Goal: Task Accomplishment & Management: Manage account settings

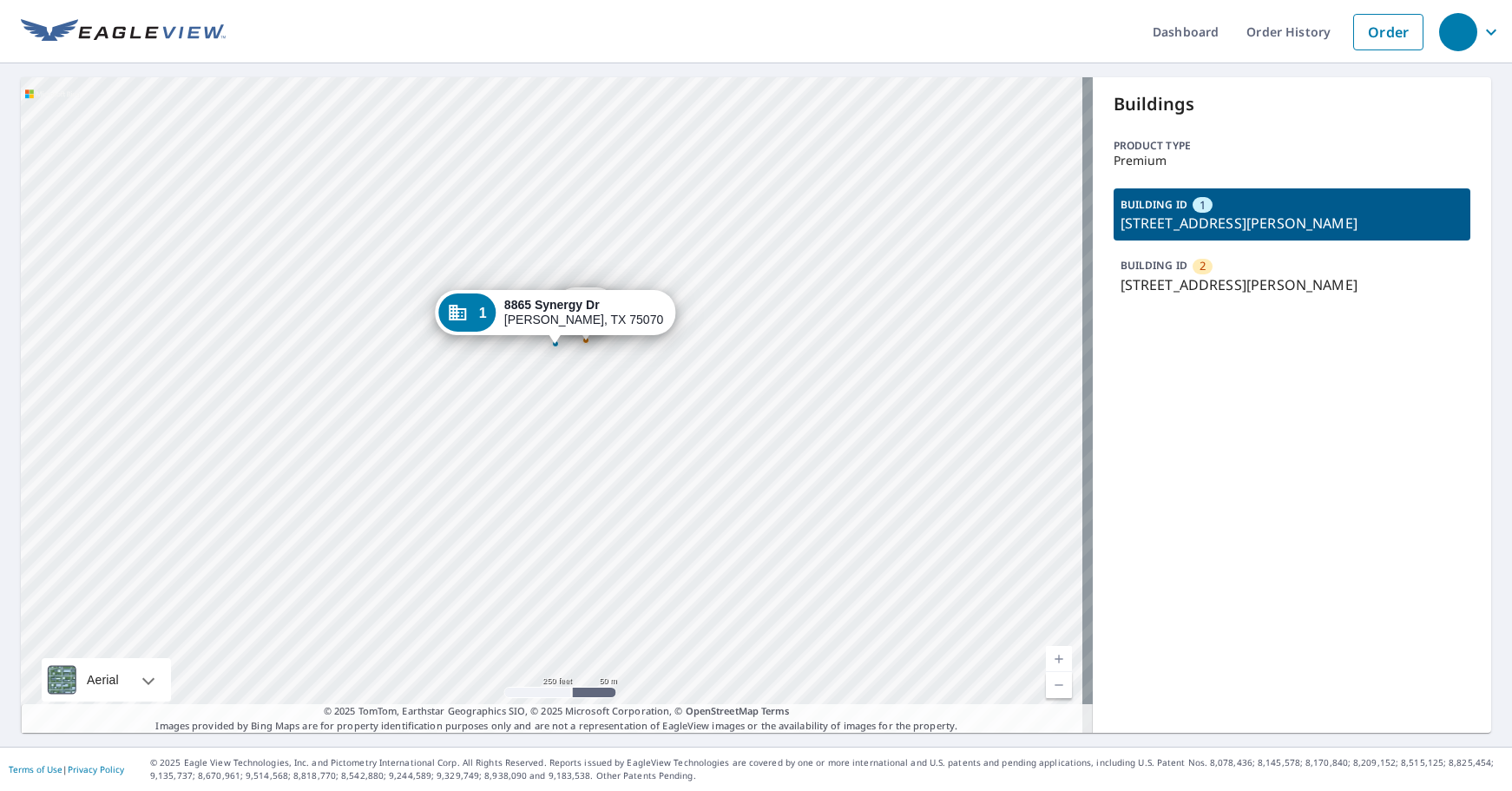
drag, startPoint x: 558, startPoint y: 362, endPoint x: 562, endPoint y: 305, distance: 57.1
click at [562, 305] on strong "8865 Synergy Dr" at bounding box center [552, 304] width 95 height 14
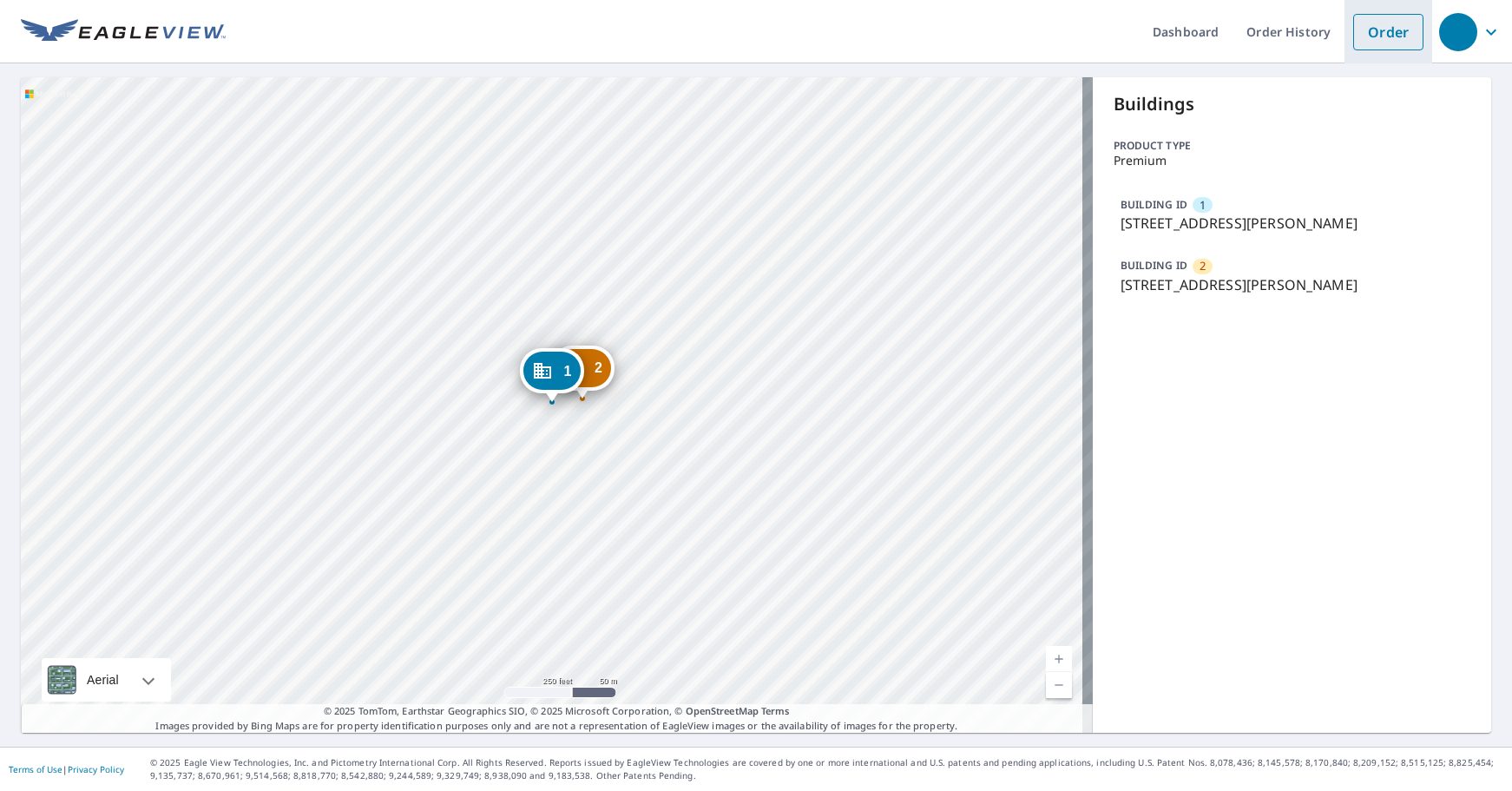
click at [1373, 28] on link "Order" at bounding box center [1389, 32] width 70 height 37
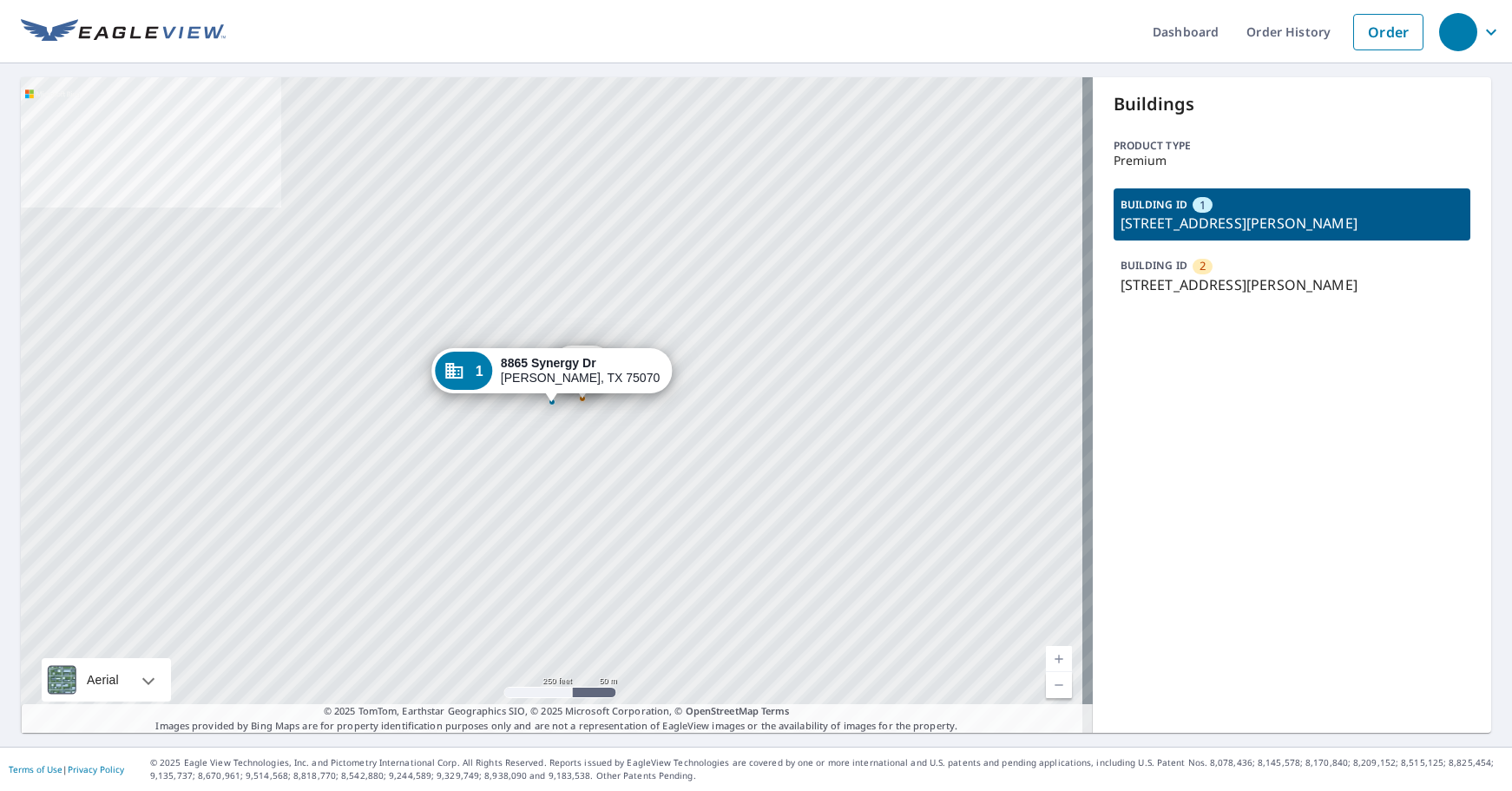
click at [555, 404] on div "1 8865 Synergy Dr Mckinney, TX 75070" at bounding box center [552, 401] width 7 height 7
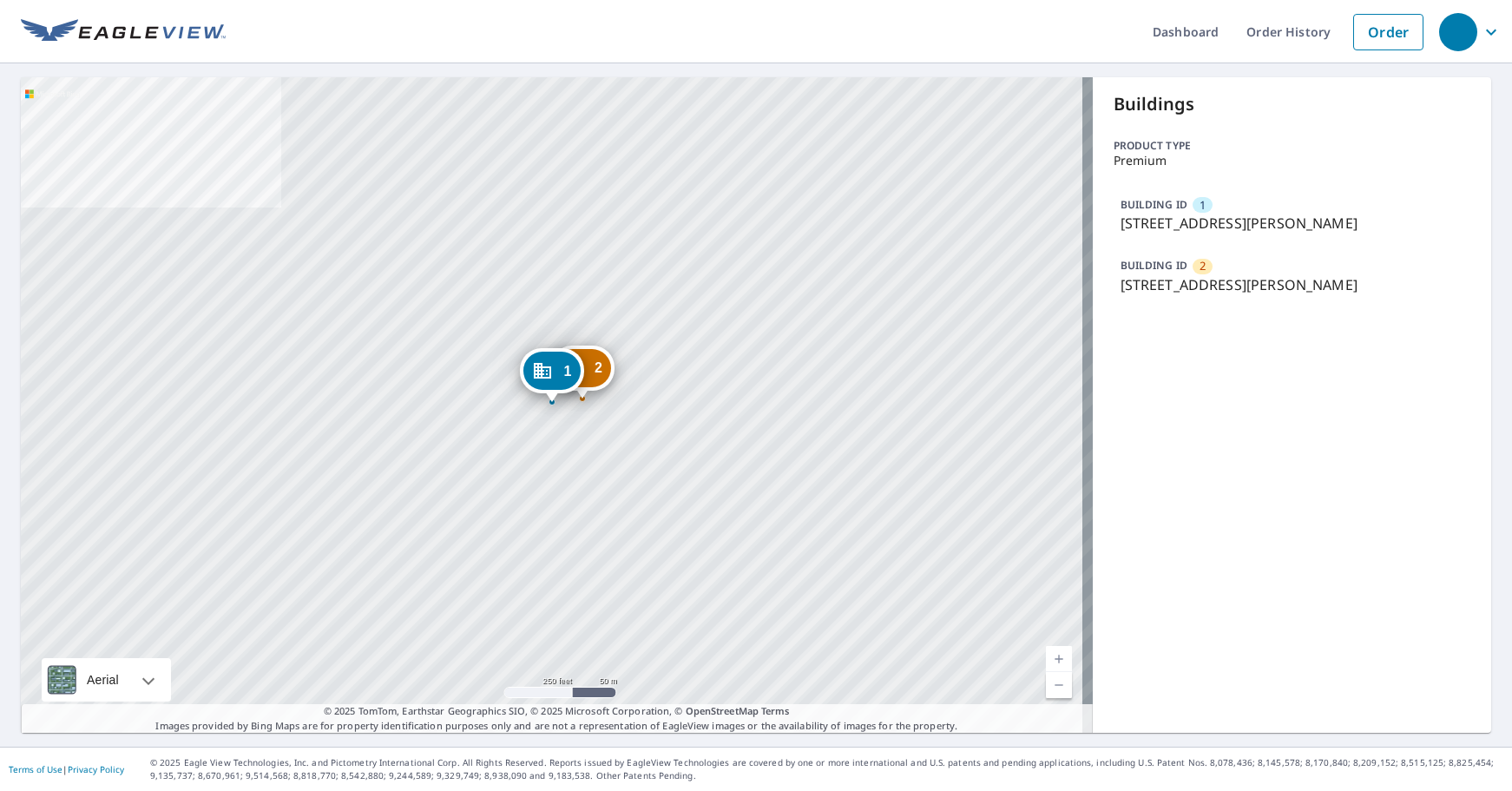
click at [583, 404] on div "2 8855 Synergy Dr Mckinney, TX 75070 1 8865 Synergy Dr Mckinney, TX 75070" at bounding box center [556, 405] width 1072 height 655
